Goal: Task Accomplishment & Management: Complete application form

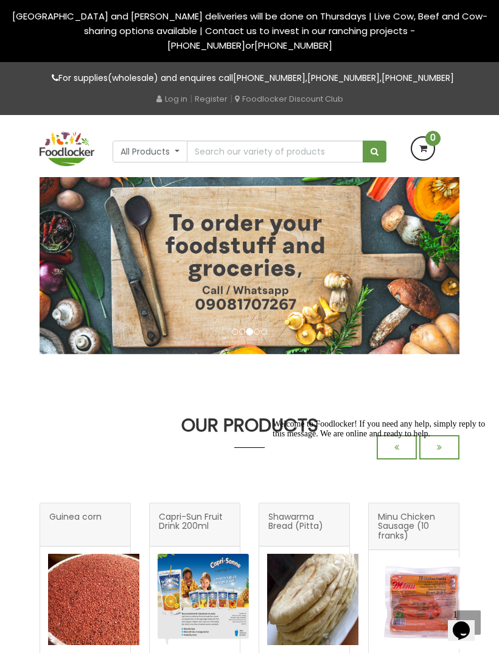
click at [210, 100] on link "Register" at bounding box center [211, 99] width 33 height 12
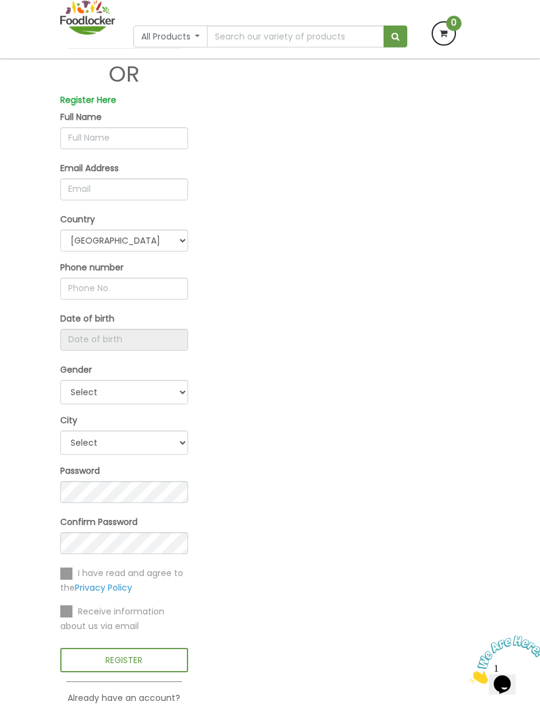
scroll to position [136, 0]
click at [82, 147] on input "text" at bounding box center [124, 136] width 128 height 22
type input "Grey"
click at [91, 199] on input "email" at bounding box center [124, 188] width 128 height 22
type input "j"
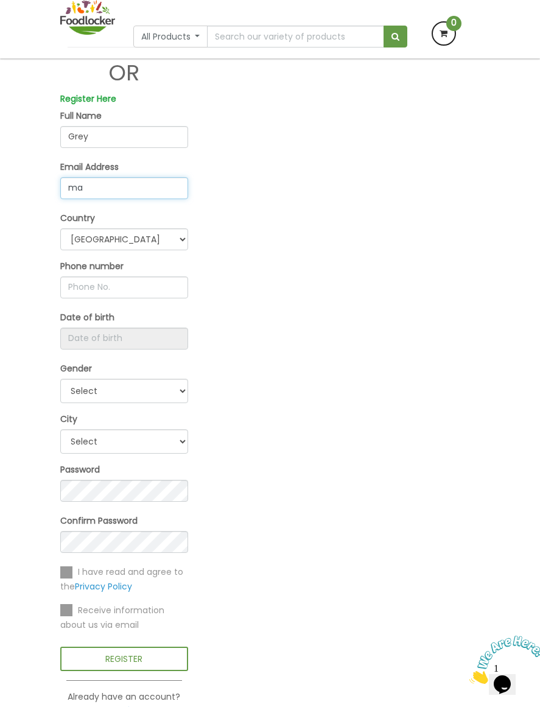
type input "m"
type input "Martins"
click at [104, 298] on input "text" at bounding box center [124, 287] width 128 height 22
paste input "4335200600035889"
type input "4"
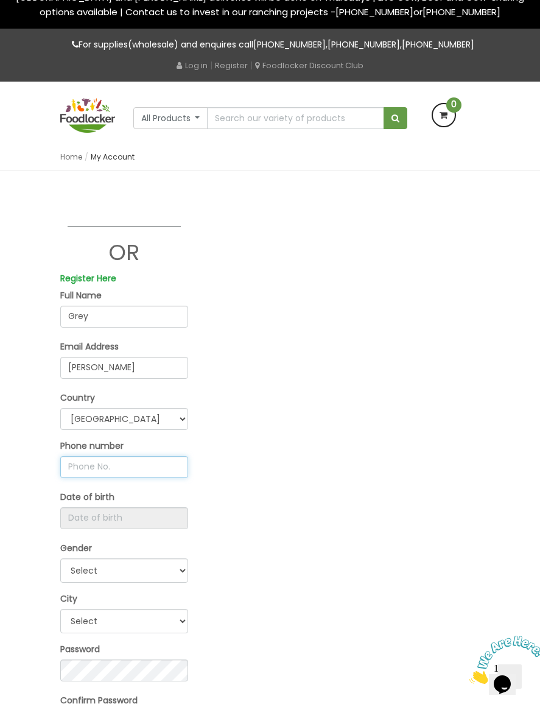
scroll to position [0, 0]
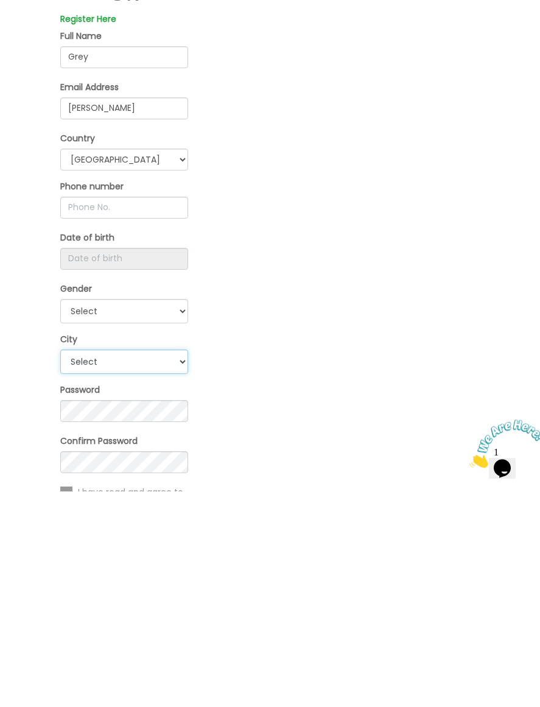
click at [104, 566] on select "Select Ibadan Lagos Others" at bounding box center [124, 578] width 128 height 24
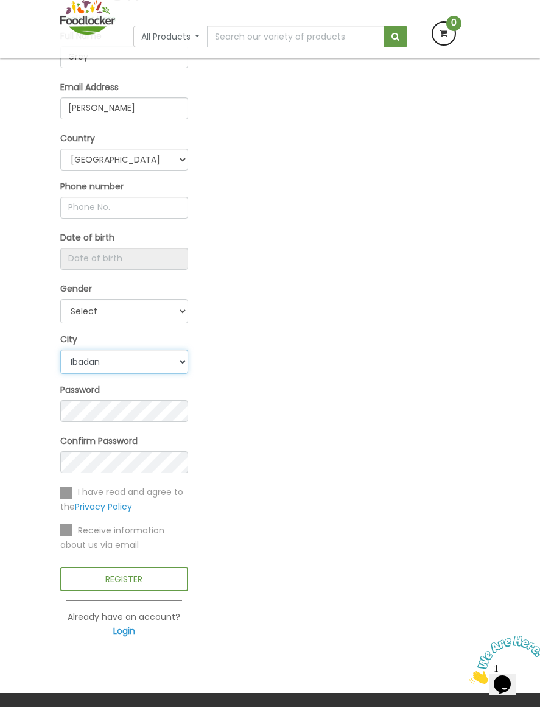
click at [99, 373] on select "Select Ibadan Lagos Others" at bounding box center [124, 361] width 128 height 24
click at [88, 364] on select "Select Ibadan Lagos Others" at bounding box center [124, 361] width 128 height 24
select select "2"
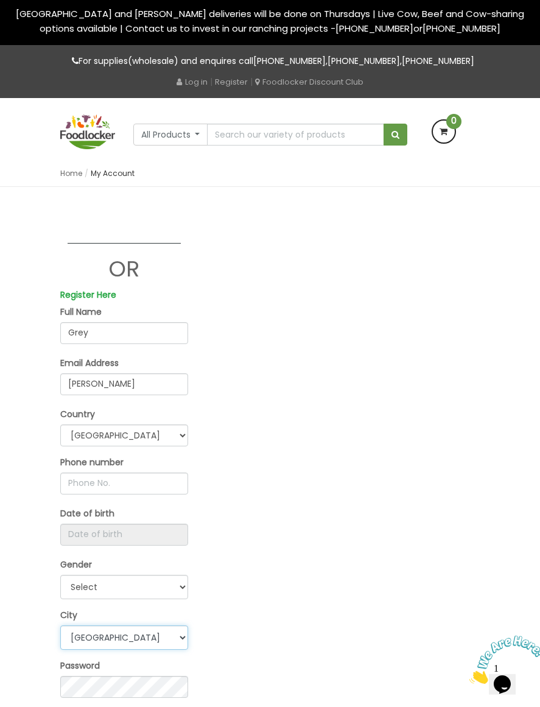
scroll to position [0, 0]
